Goal: Task Accomplishment & Management: Manage account settings

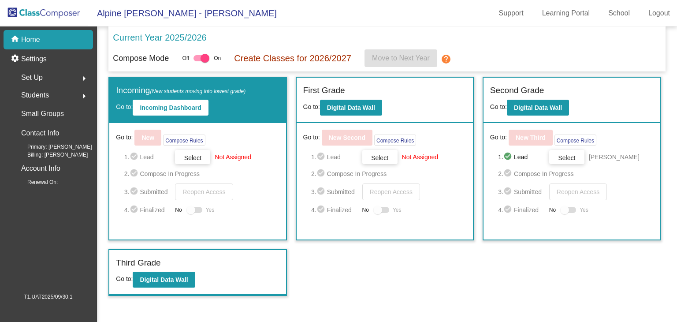
click at [63, 77] on div "Set Up arrow_right" at bounding box center [51, 78] width 84 height 18
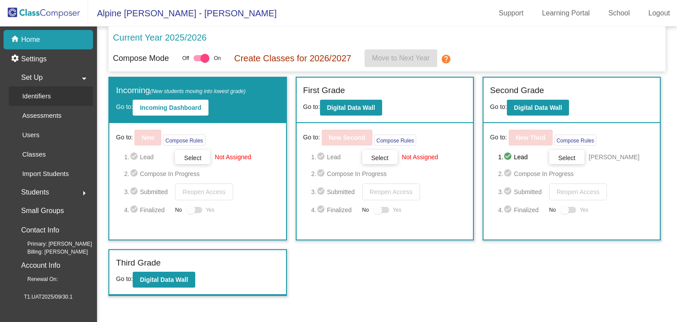
click at [56, 94] on div "Identifiers" at bounding box center [33, 95] width 49 height 19
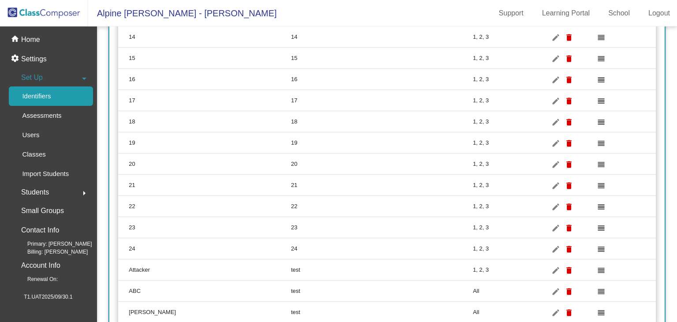
scroll to position [453, 0]
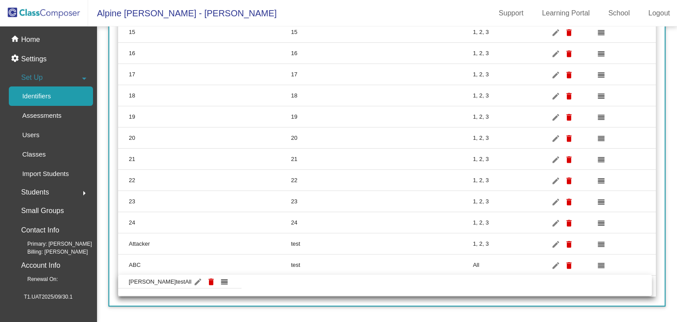
drag, startPoint x: 210, startPoint y: 281, endPoint x: 149, endPoint y: 280, distance: 60.9
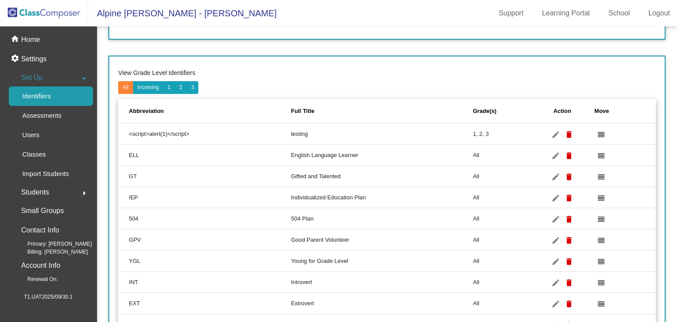
scroll to position [73, 0]
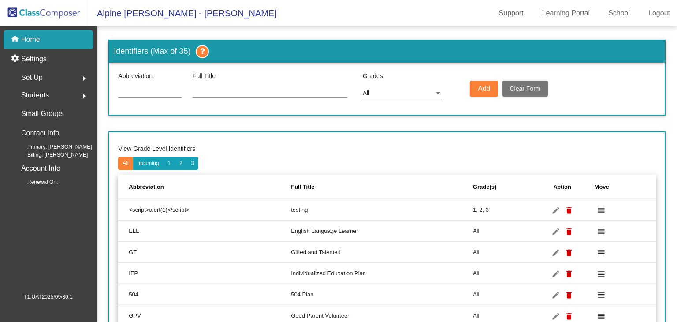
click at [127, 92] on input at bounding box center [150, 91] width 64 height 7
type input "D"
type input "9"
click at [131, 90] on input at bounding box center [150, 91] width 64 height 7
click at [569, 207] on mat-icon "delete" at bounding box center [569, 210] width 11 height 11
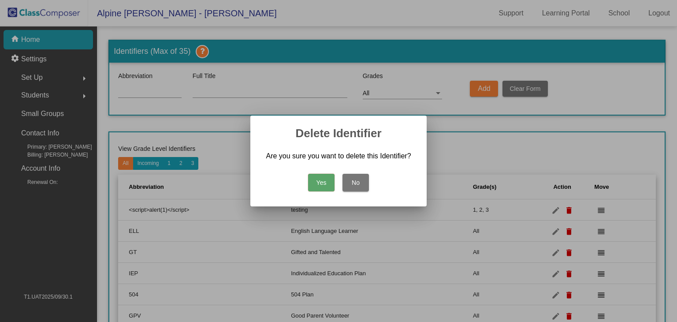
click at [325, 184] on button "Yes" at bounding box center [321, 183] width 26 height 18
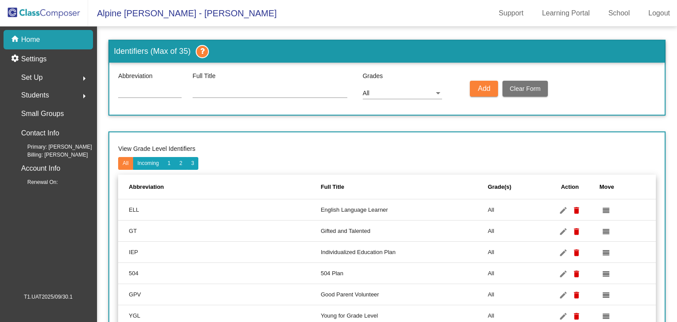
click at [309, 165] on mat-toolbar-row "View Grade Level Identifiers All Incoming 1 2 3" at bounding box center [387, 155] width 538 height 28
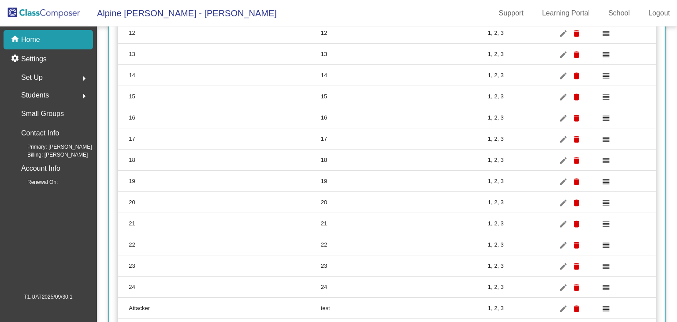
scroll to position [474, 0]
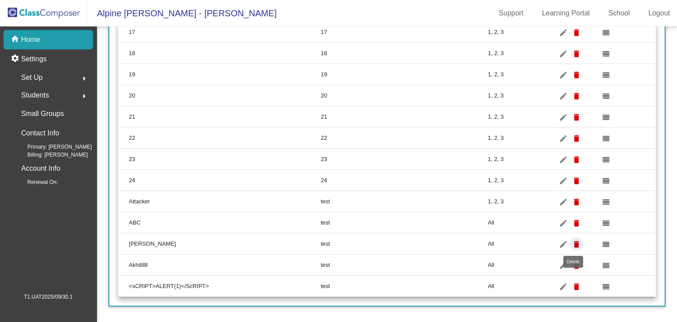
click at [575, 241] on mat-icon "delete" at bounding box center [577, 244] width 11 height 11
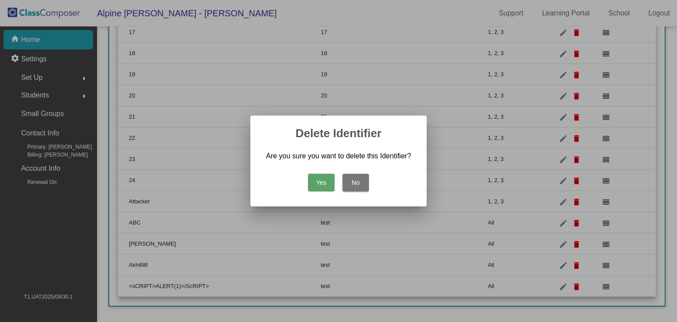
click at [323, 180] on button "Yes" at bounding box center [321, 183] width 26 height 18
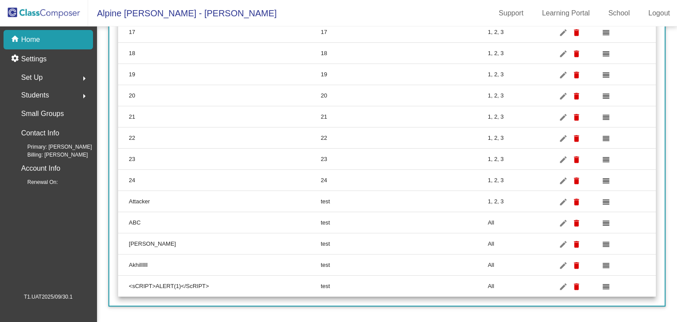
click at [575, 243] on mat-icon "delete" at bounding box center [577, 244] width 11 height 11
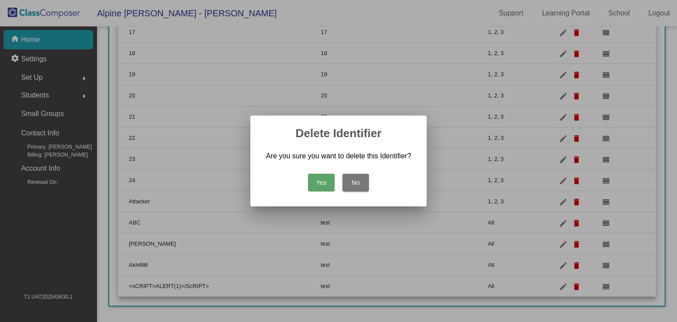
scroll to position [453, 0]
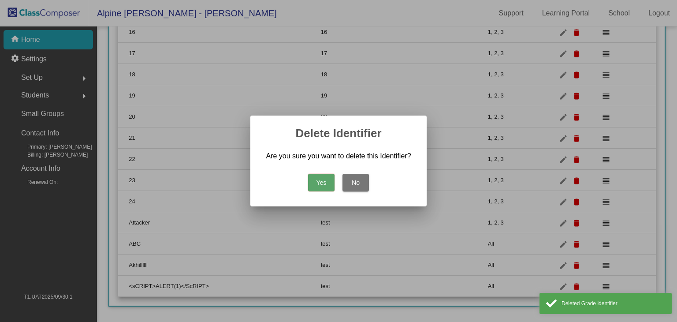
click at [325, 180] on button "Yes" at bounding box center [321, 183] width 26 height 18
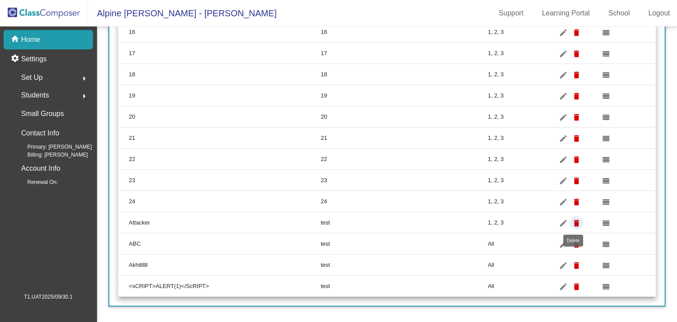
click at [574, 220] on mat-icon "delete" at bounding box center [577, 223] width 11 height 11
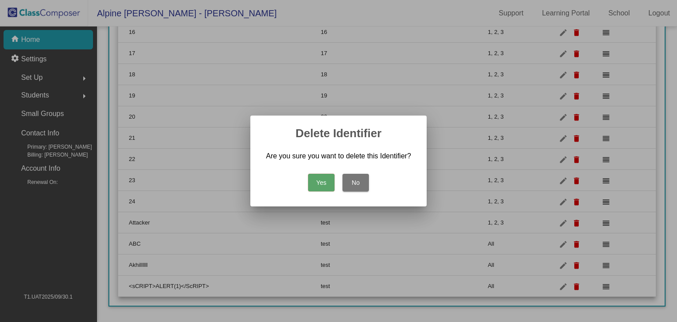
click at [326, 177] on button "Yes" at bounding box center [321, 183] width 26 height 18
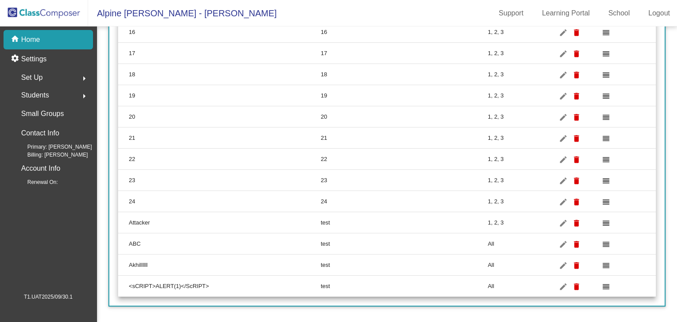
scroll to position [432, 0]
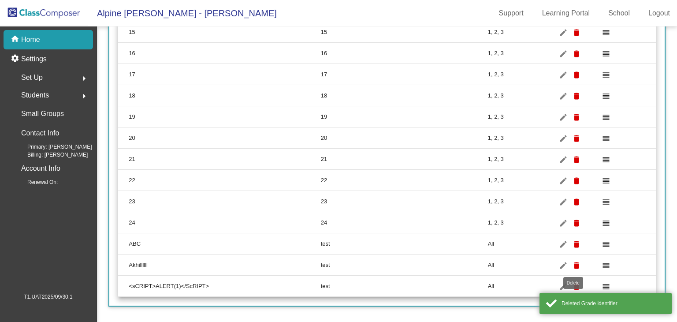
click at [573, 262] on mat-icon "delete" at bounding box center [577, 265] width 11 height 11
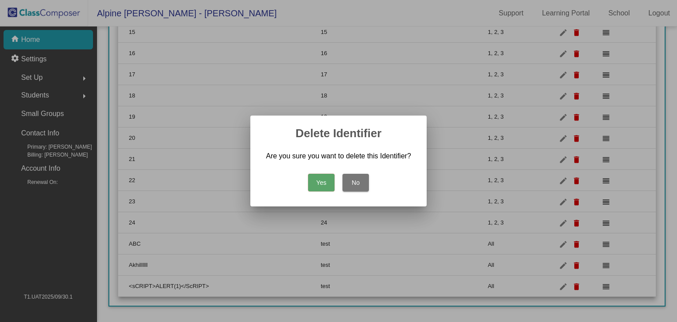
click at [316, 182] on button "Yes" at bounding box center [321, 183] width 26 height 18
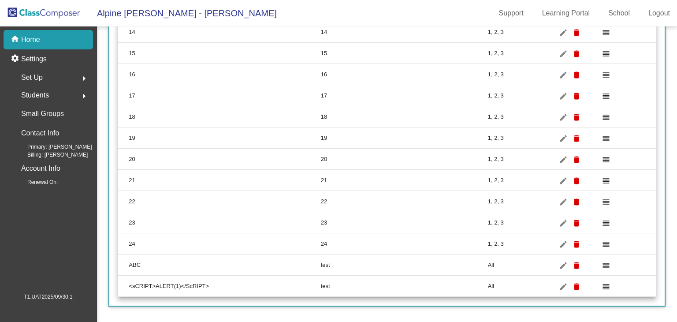
scroll to position [0, 0]
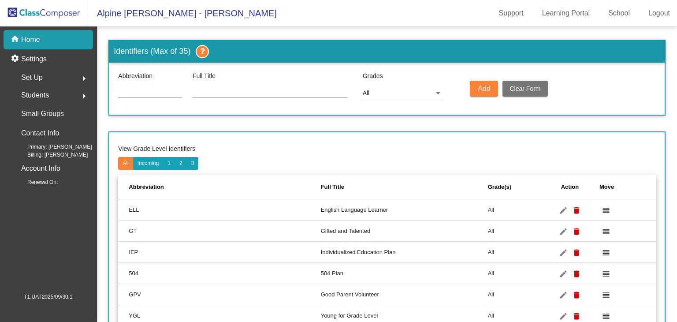
click at [258, 90] on input at bounding box center [270, 91] width 155 height 7
click at [138, 90] on input at bounding box center [150, 91] width 64 height 7
drag, startPoint x: 138, startPoint y: 90, endPoint x: 298, endPoint y: 87, distance: 159.7
click at [298, 87] on div at bounding box center [270, 89] width 155 height 17
click at [155, 85] on div at bounding box center [150, 89] width 64 height 17
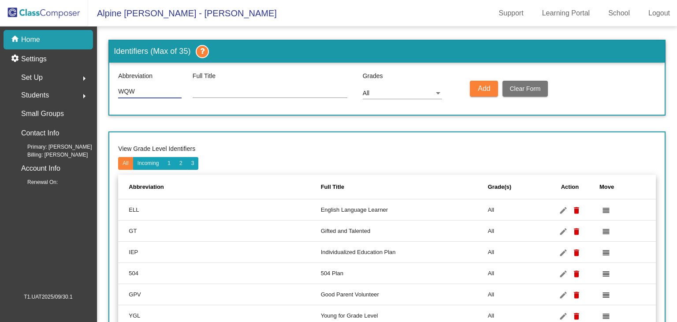
type input "WQW"
click at [264, 98] on div at bounding box center [270, 93] width 155 height 25
click at [474, 90] on button "Add" at bounding box center [484, 89] width 28 height 16
click at [236, 83] on div at bounding box center [270, 89] width 155 height 17
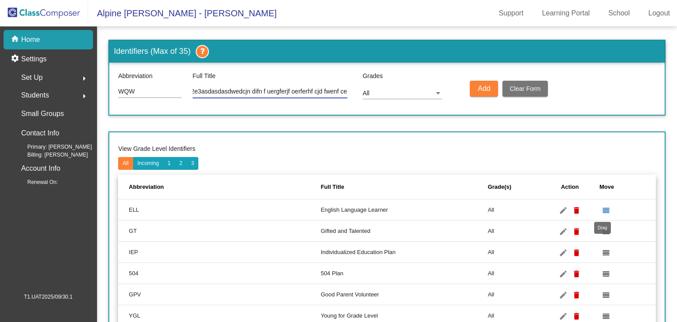
type input "qwdq2e3asdasdasdwedcjn difn f uergferjf oerferhf cjd fwenf ce"
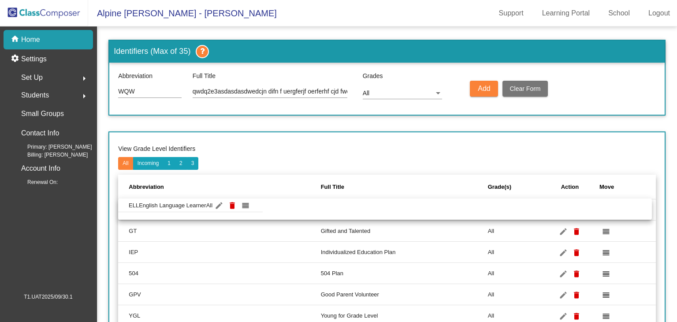
drag, startPoint x: 176, startPoint y: 207, endPoint x: 176, endPoint y: 223, distance: 15.9
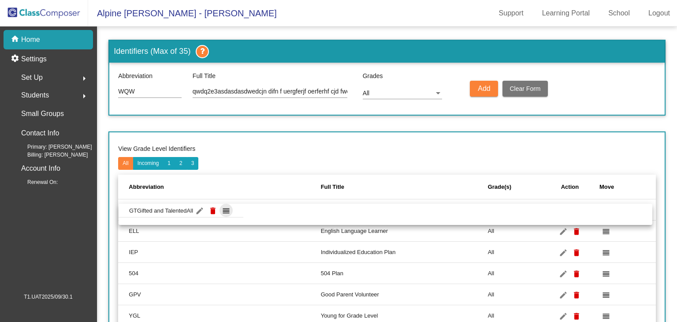
drag, startPoint x: 603, startPoint y: 210, endPoint x: 603, endPoint y: 215, distance: 5.3
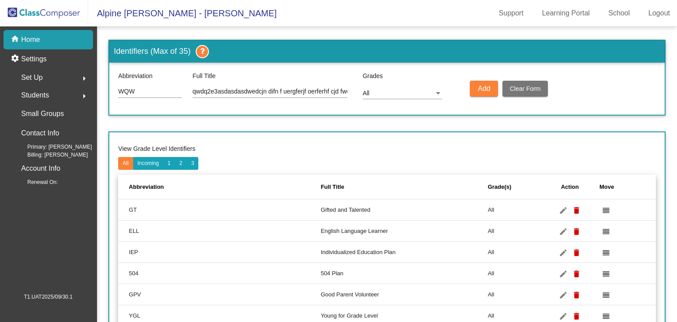
click at [48, 73] on div "Set Up arrow_right" at bounding box center [51, 78] width 84 height 18
